Goal: Register for event/course

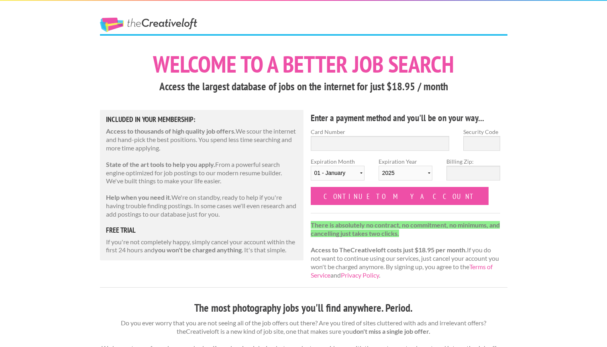
click at [175, 23] on link "The Creative Loft" at bounding box center [148, 25] width 97 height 14
click at [350, 254] on p "There is absolutely no contract, no commitment, no minimums, and cancelling jus…" at bounding box center [406, 250] width 190 height 59
click at [276, 64] on h1 "Welcome to a better job search" at bounding box center [304, 64] width 408 height 23
click at [171, 22] on link "The Creative Loft" at bounding box center [148, 25] width 97 height 14
